Goal: Navigation & Orientation: Find specific page/section

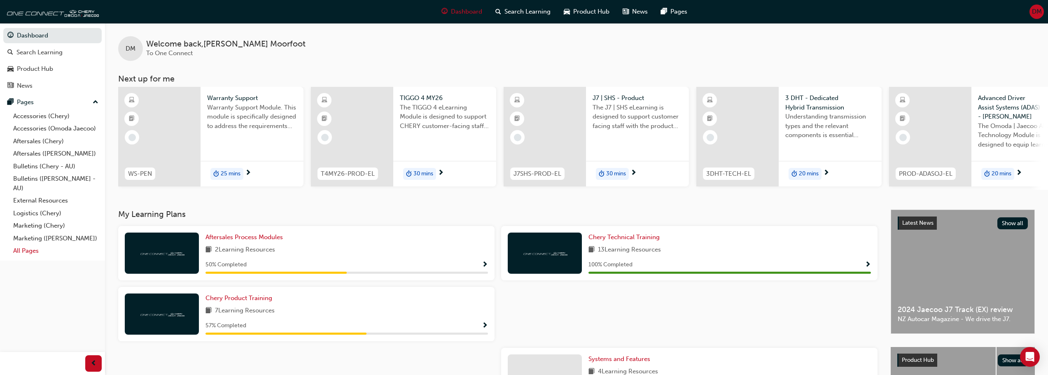
click at [31, 250] on link "All Pages" at bounding box center [56, 251] width 92 height 13
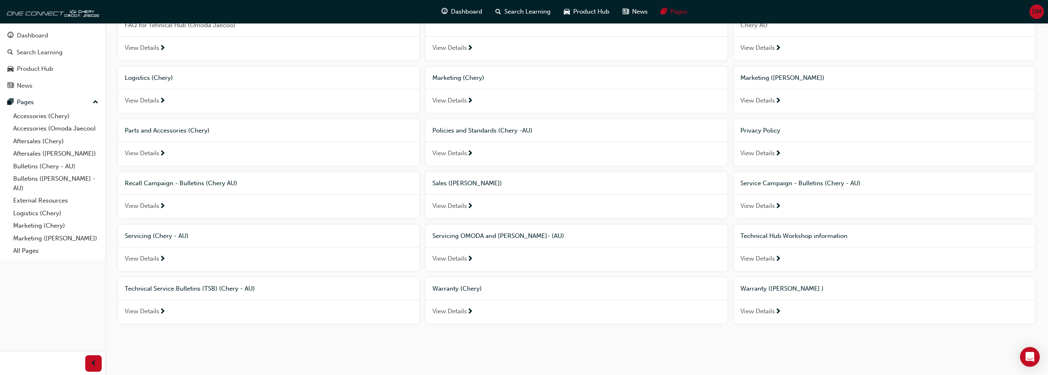
scroll to position [256, 0]
click at [761, 258] on span "View Details" at bounding box center [757, 256] width 35 height 9
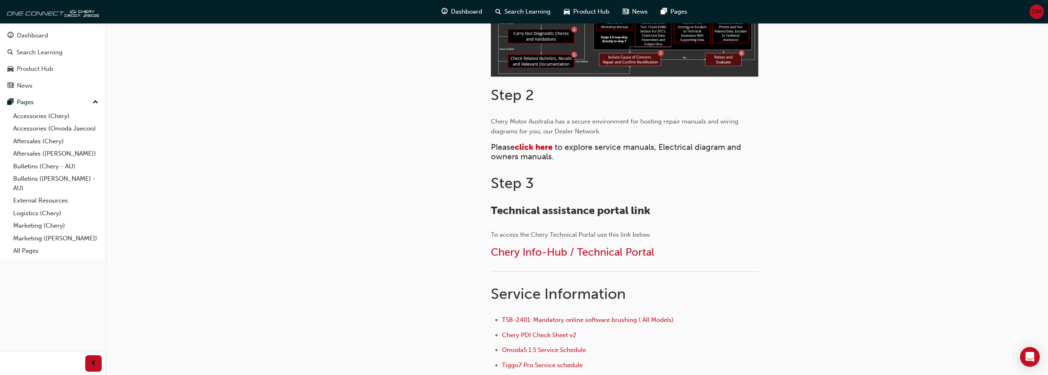
scroll to position [329, 0]
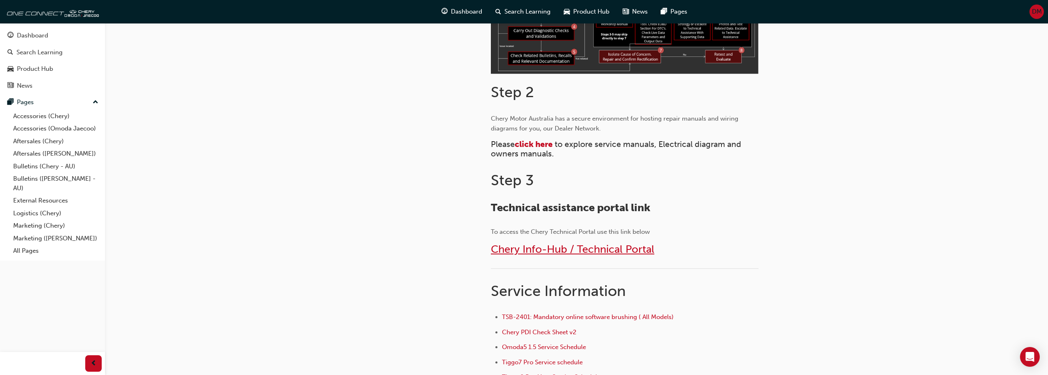
click at [558, 254] on span "Chery Info-Hub / Technical Portal" at bounding box center [572, 249] width 163 height 13
